Goal: Information Seeking & Learning: Compare options

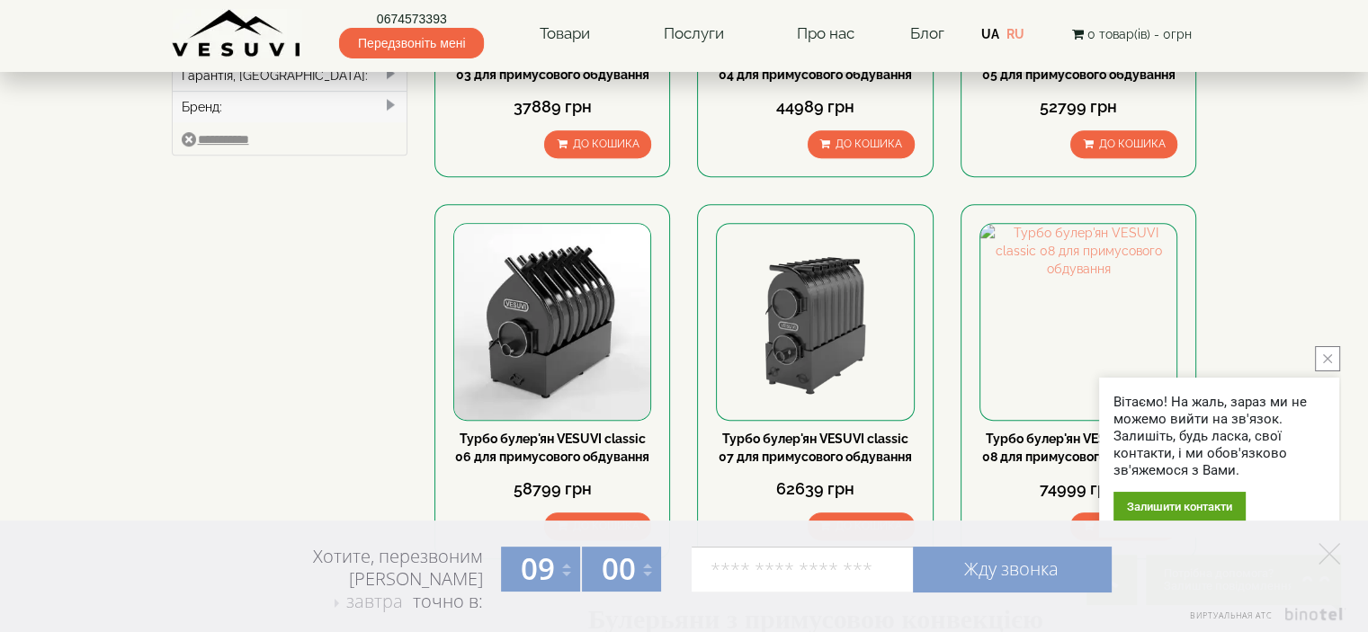
scroll to position [784, 0]
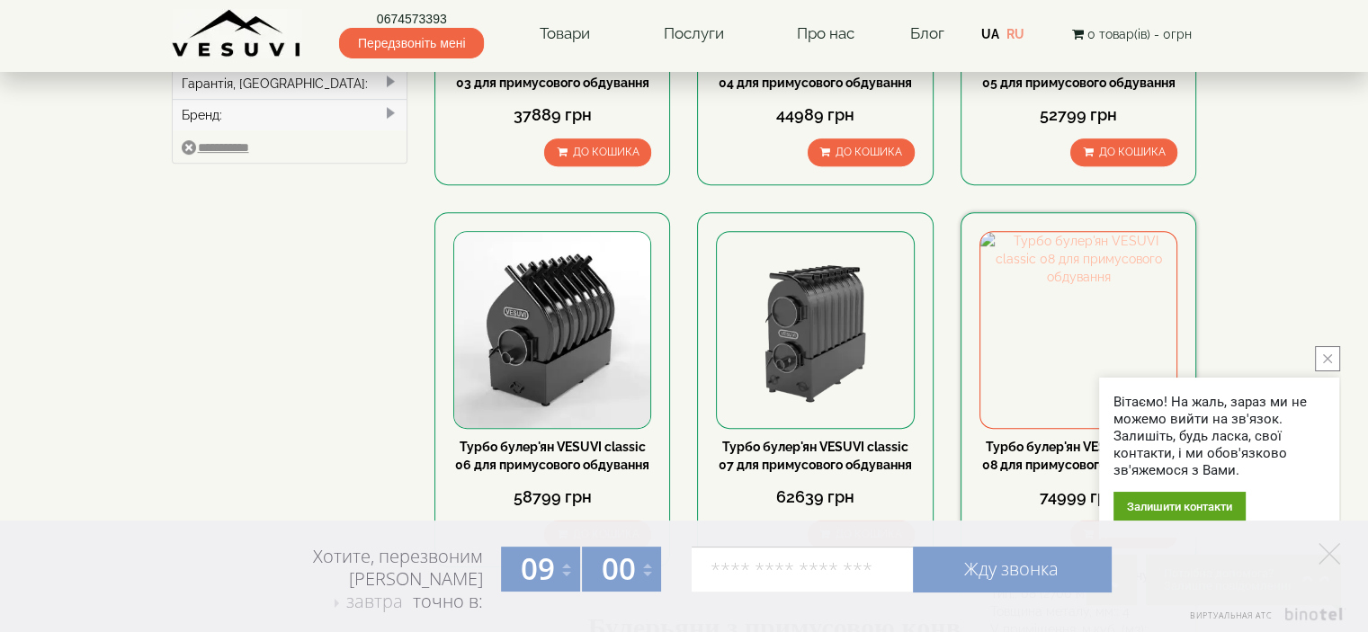
click at [1062, 352] on img at bounding box center [1078, 330] width 196 height 196
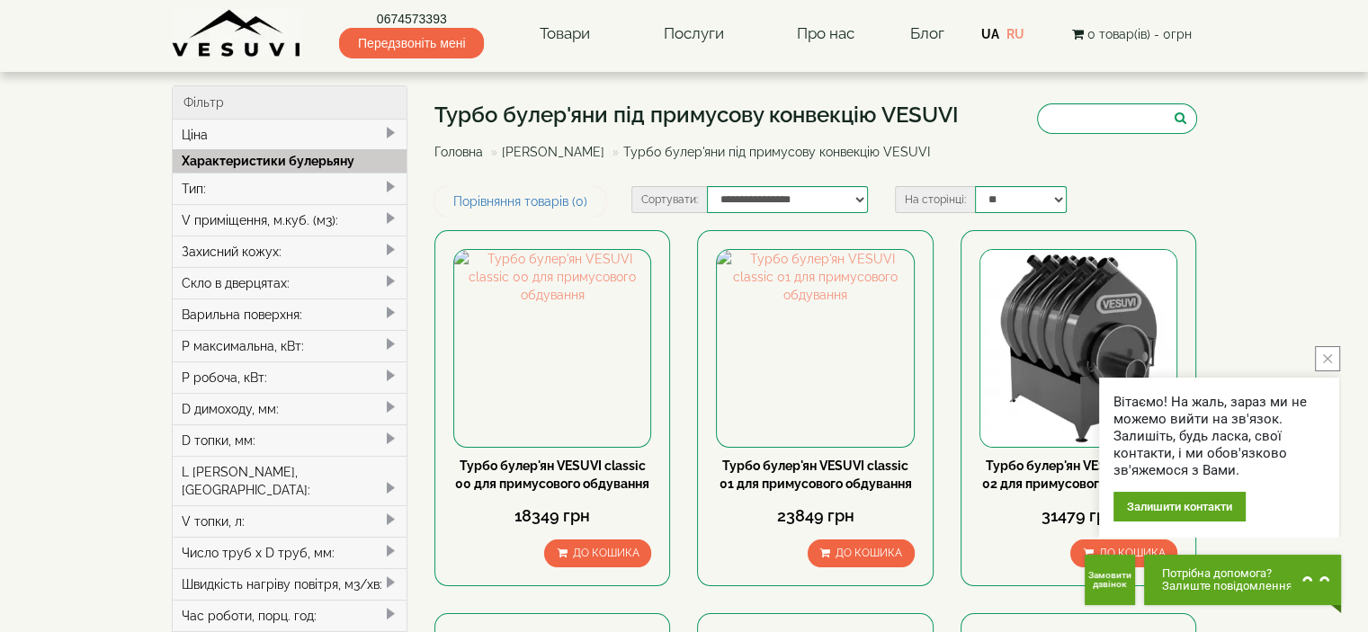
click at [383, 306] on span at bounding box center [390, 313] width 14 height 14
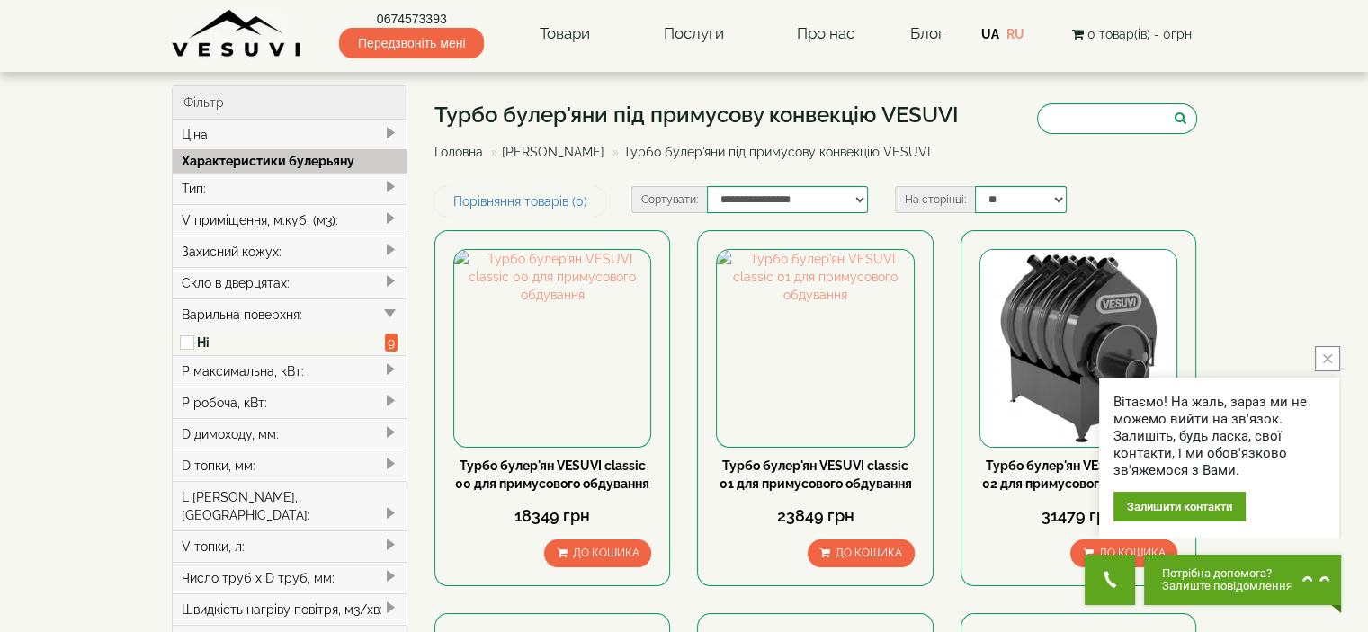
click at [285, 316] on div "Варильна поверхня:" at bounding box center [290, 314] width 235 height 31
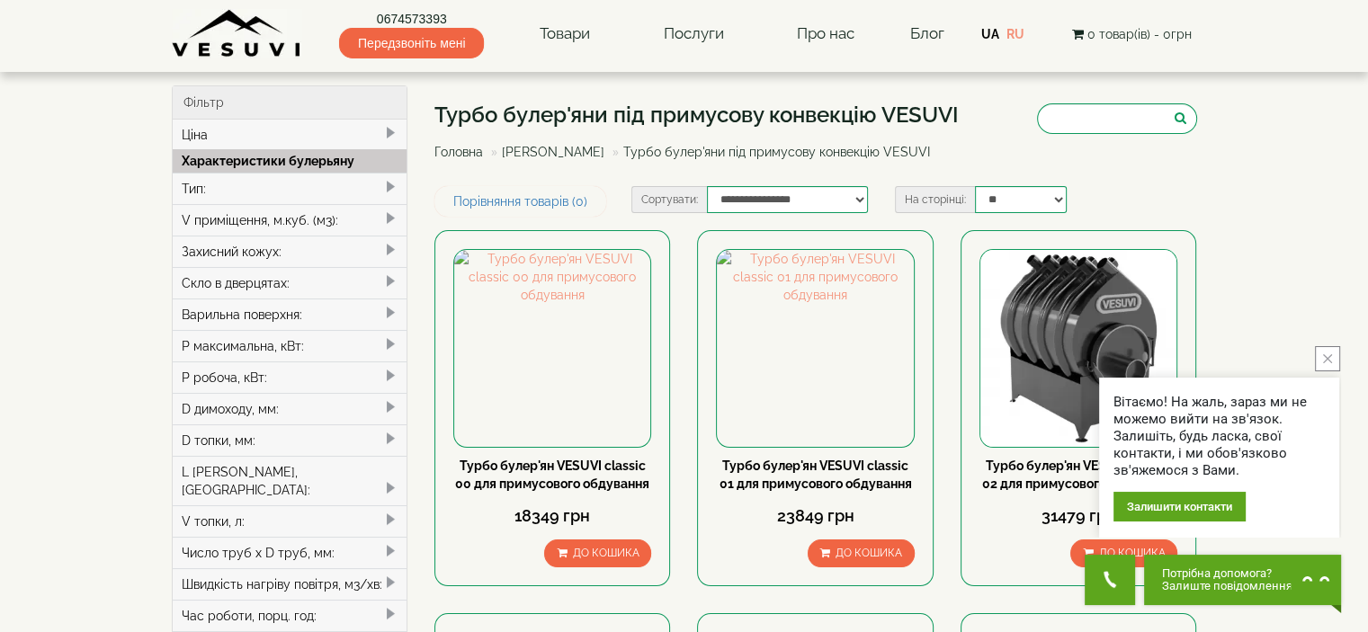
click at [285, 316] on div "Варильна поверхня:" at bounding box center [290, 314] width 235 height 31
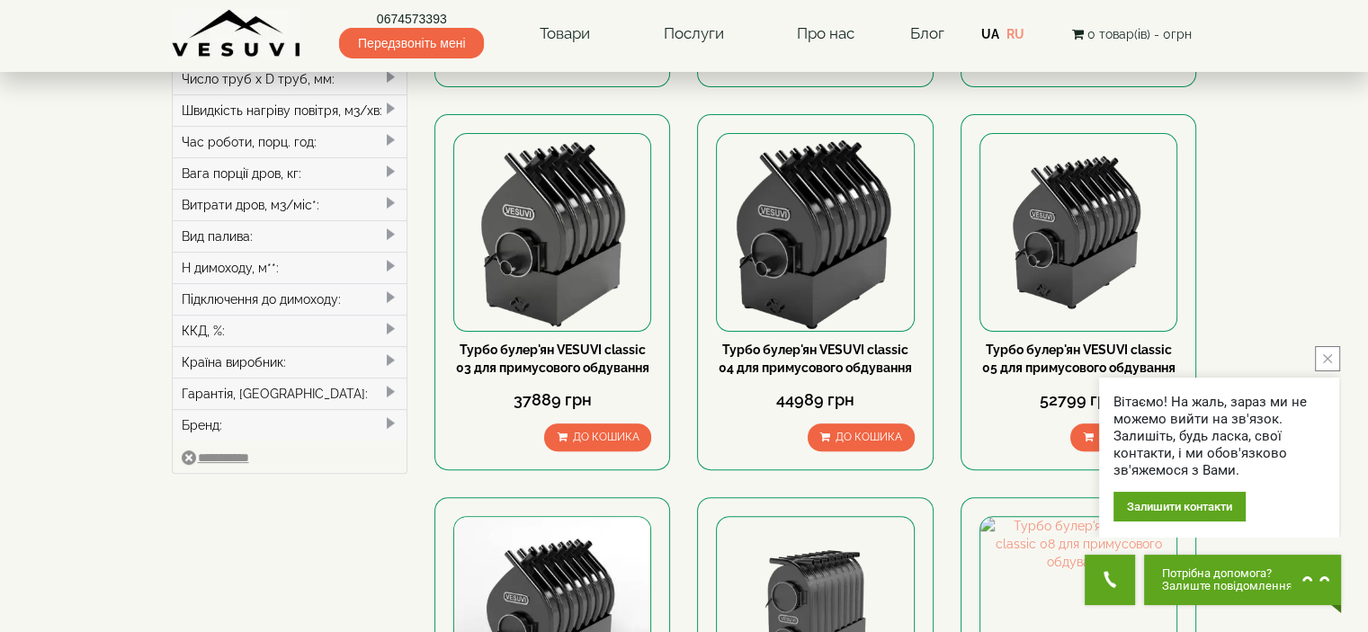
scroll to position [521, 0]
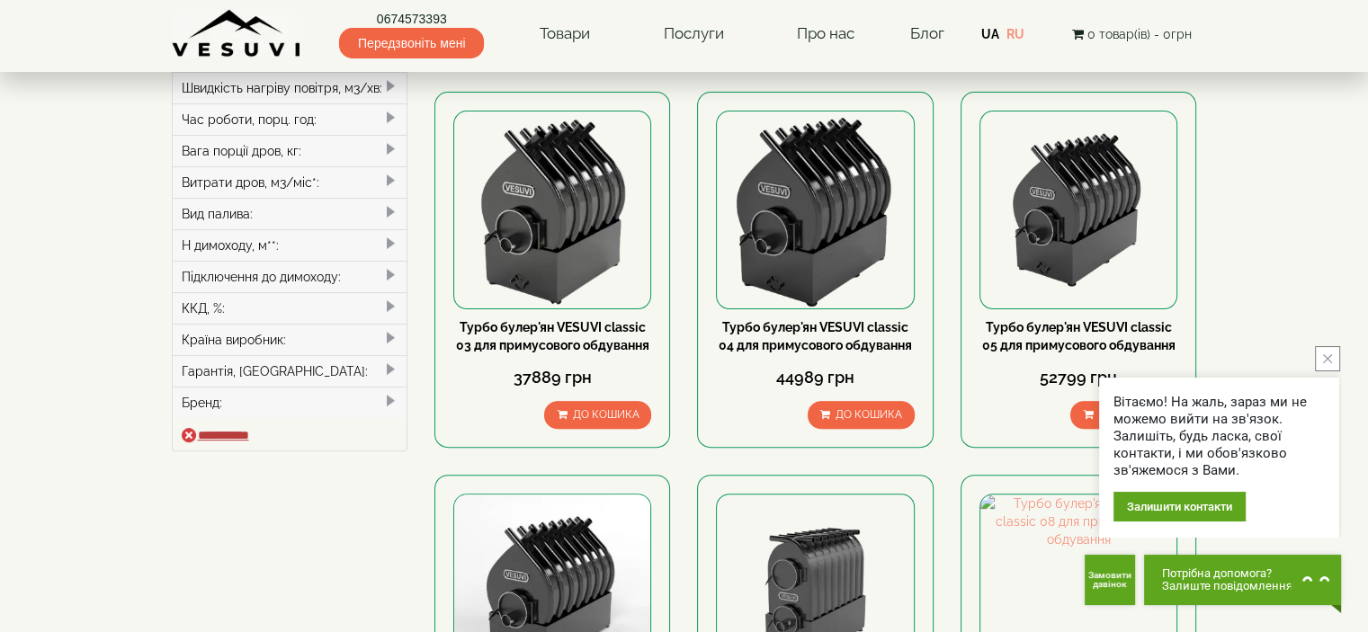
click at [232, 428] on input "**********" at bounding box center [215, 435] width 67 height 14
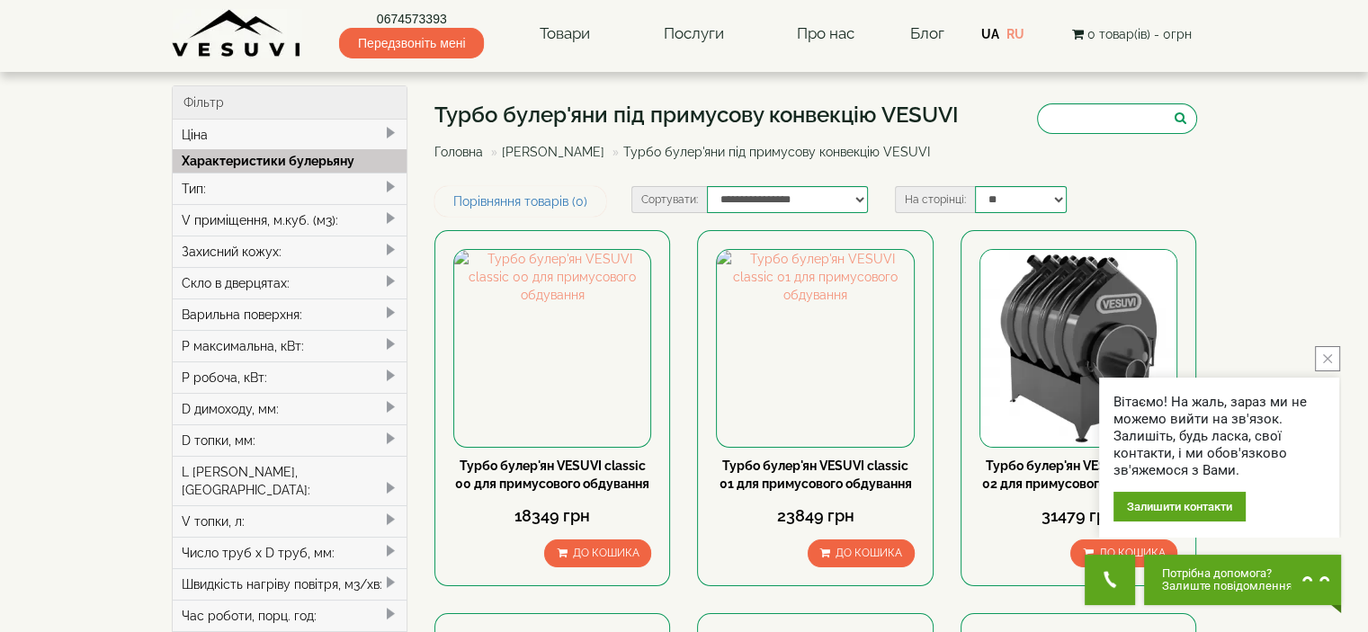
click at [298, 189] on div "Тип:" at bounding box center [290, 188] width 235 height 31
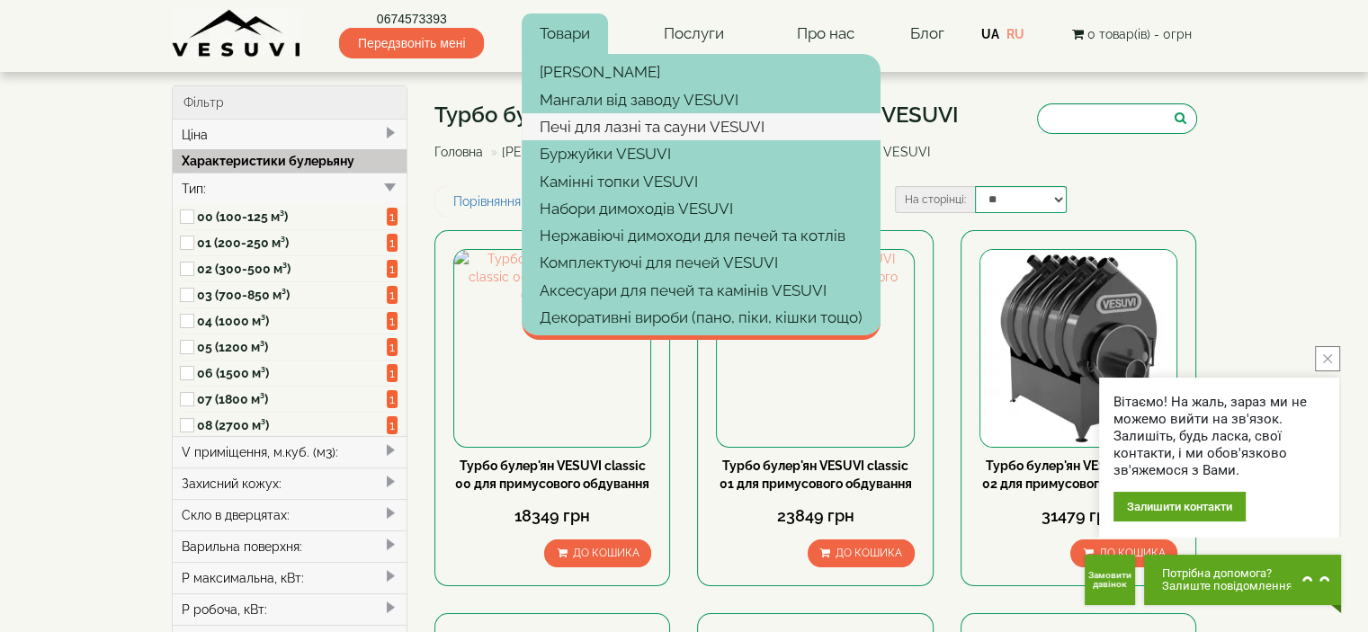
click at [569, 124] on link "Печі для лазні та сауни VESUVI" at bounding box center [700, 126] width 359 height 27
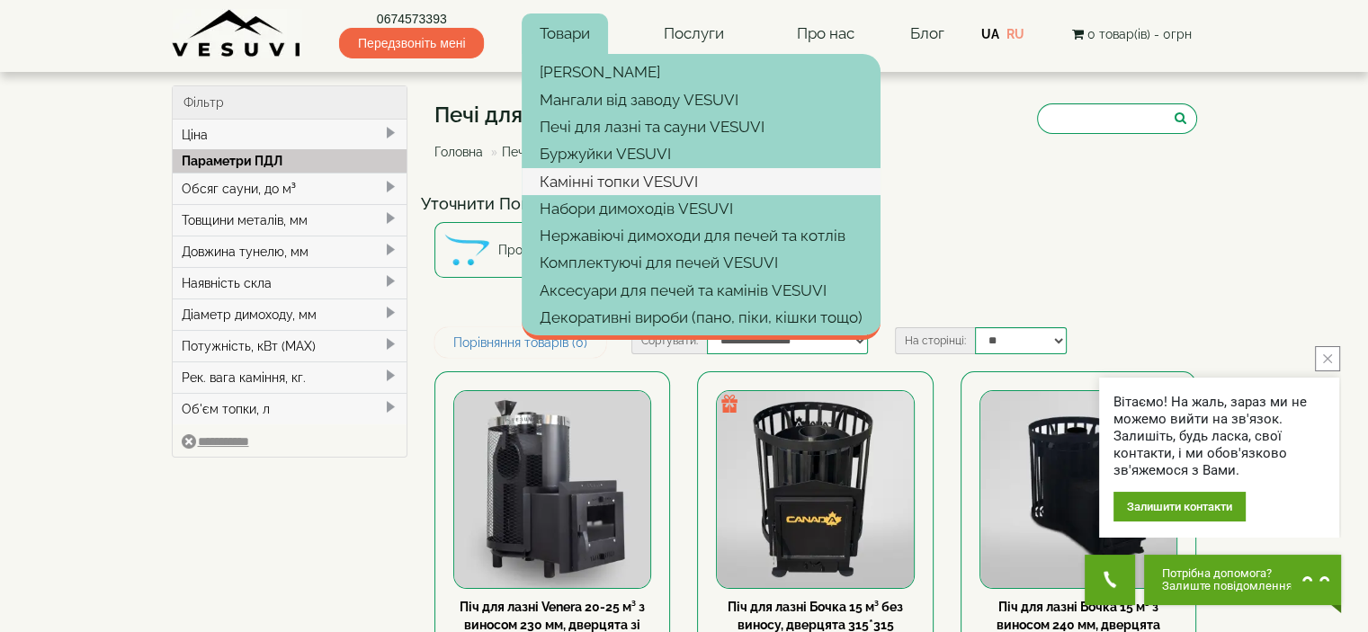
click at [587, 180] on link "Камінні топки VESUVI" at bounding box center [700, 181] width 359 height 27
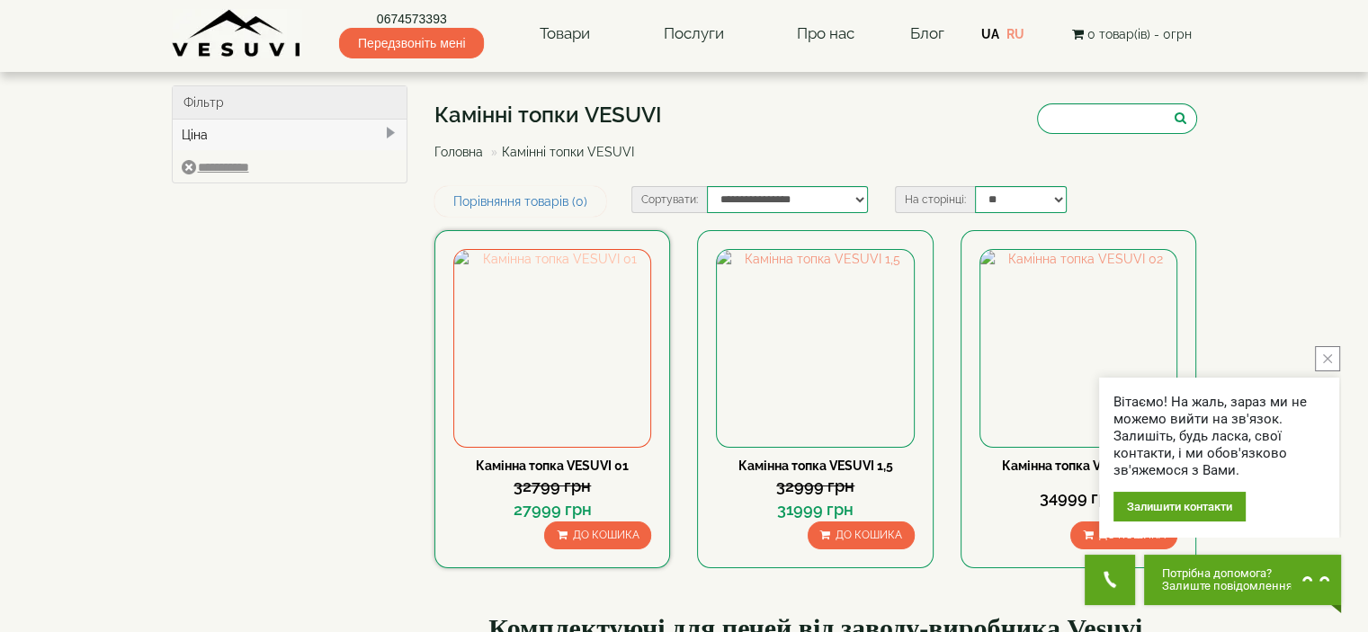
click at [564, 345] on img at bounding box center [552, 348] width 196 height 196
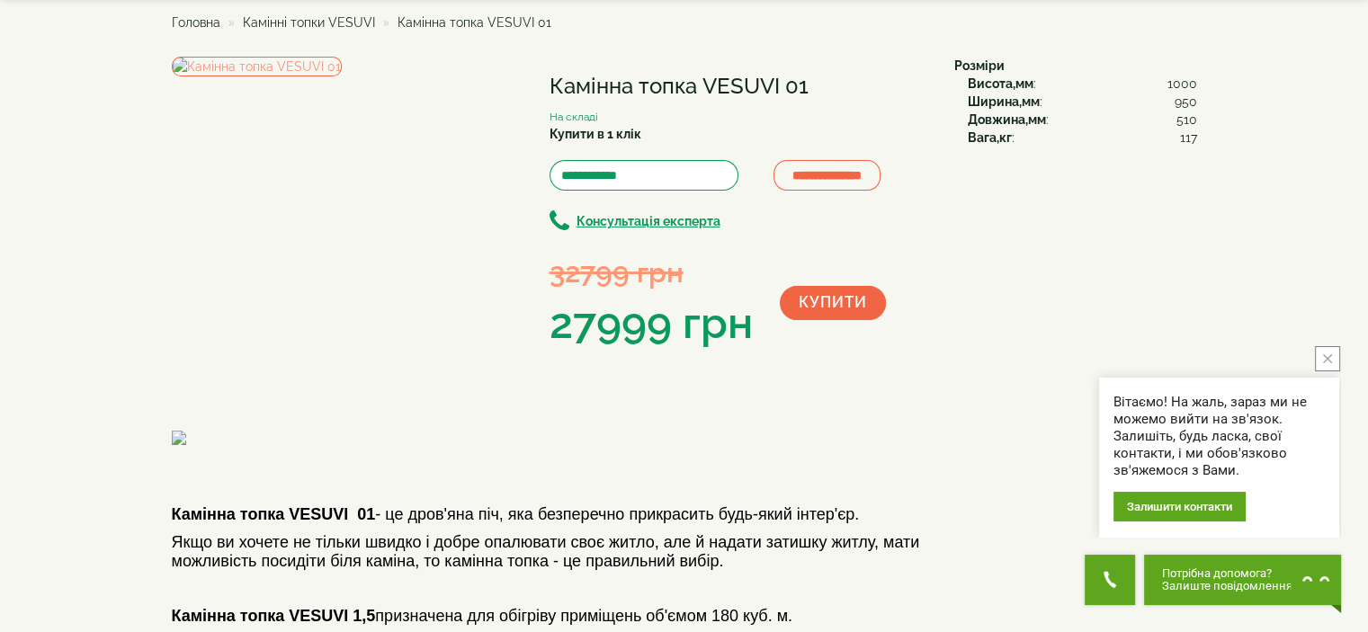
scroll to position [90, 0]
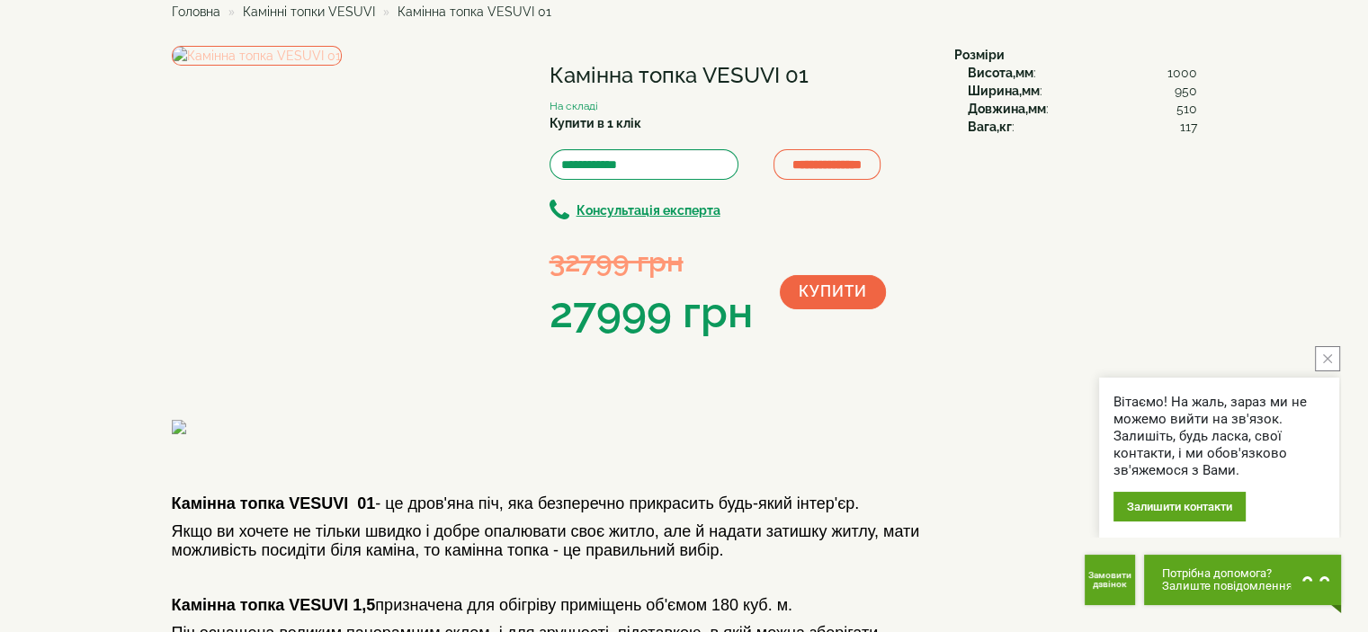
click at [342, 66] on img at bounding box center [257, 56] width 170 height 20
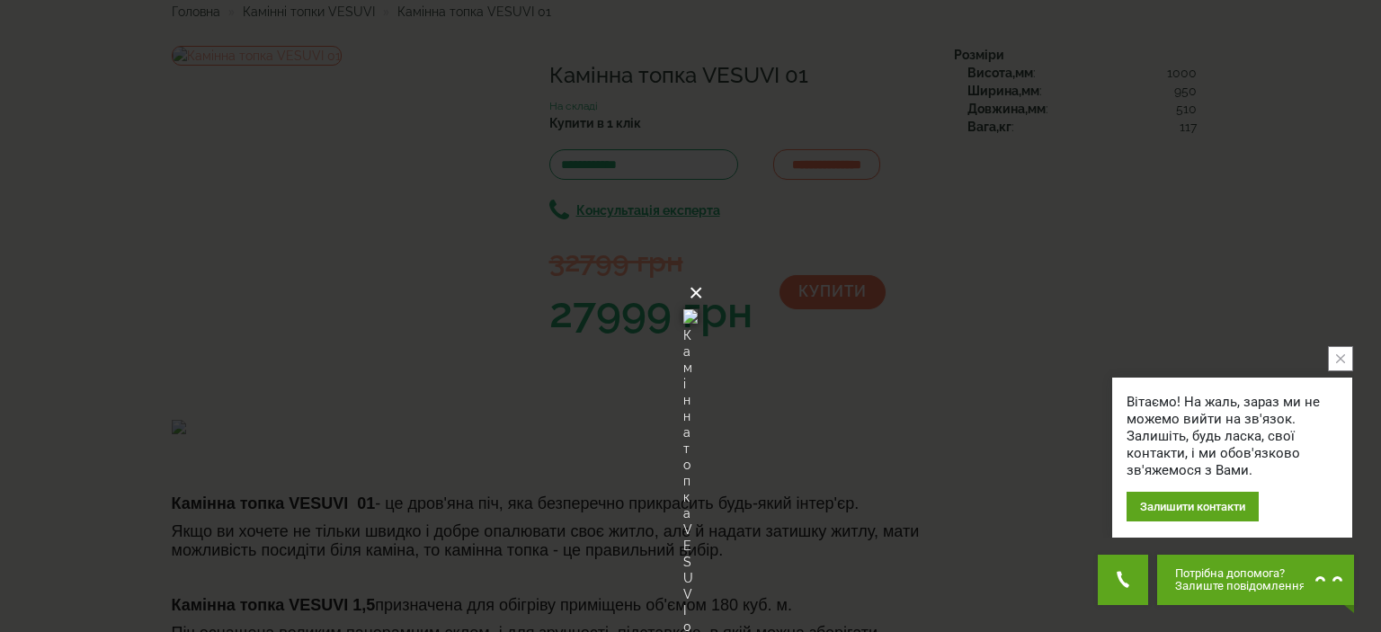
click at [703, 273] on button "×" at bounding box center [696, 293] width 14 height 40
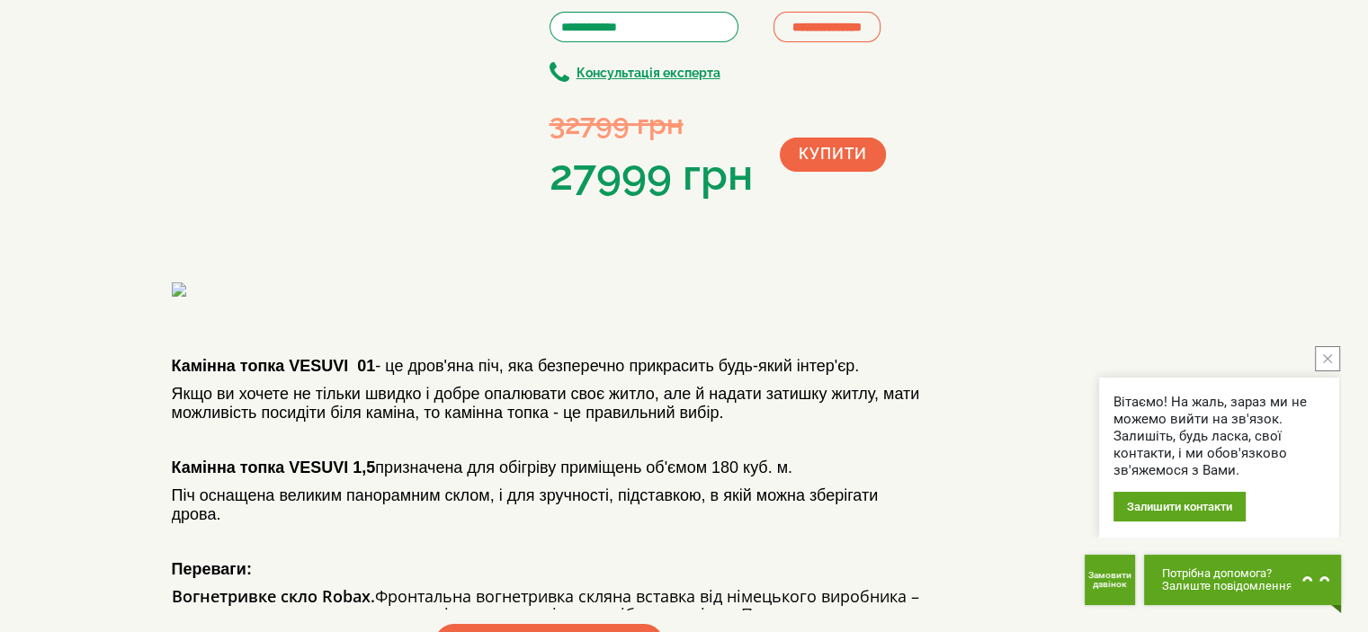
scroll to position [0, 0]
